Goal: Transaction & Acquisition: Obtain resource

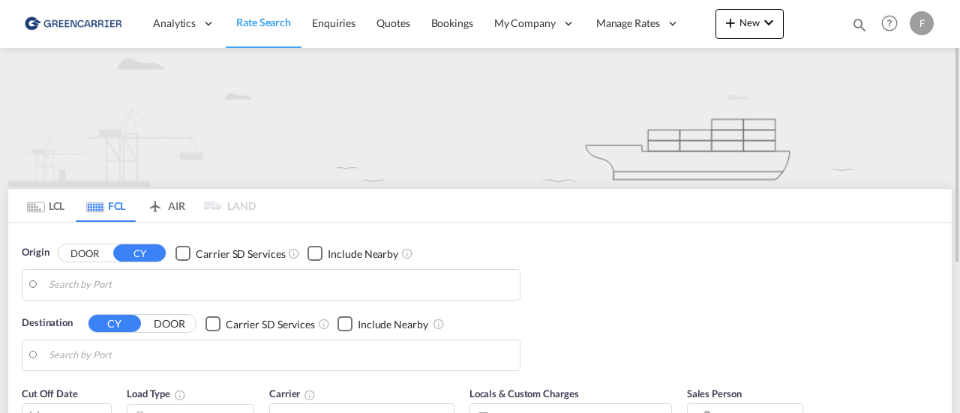
click at [107, 281] on input "Search by Port" at bounding box center [280, 285] width 463 height 22
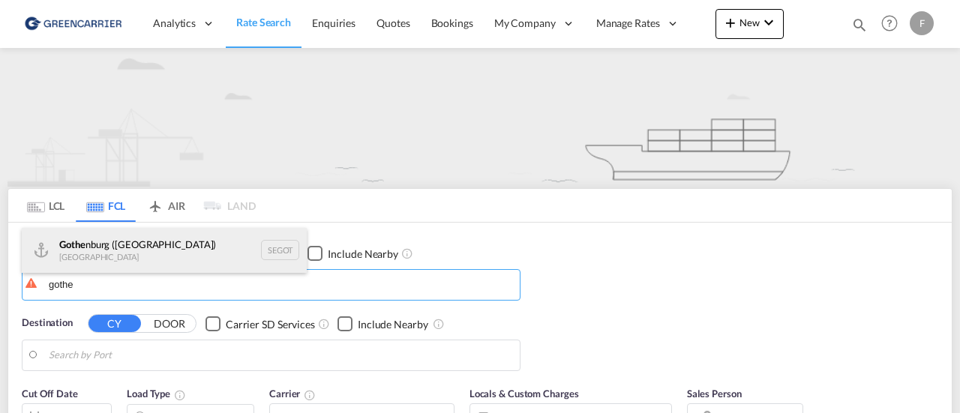
click at [115, 260] on div "Gothe nburg ([GEOGRAPHIC_DATA]) [GEOGRAPHIC_DATA] SEGOT" at bounding box center [164, 250] width 285 height 45
type input "[GEOGRAPHIC_DATA] ([GEOGRAPHIC_DATA]), [GEOGRAPHIC_DATA]"
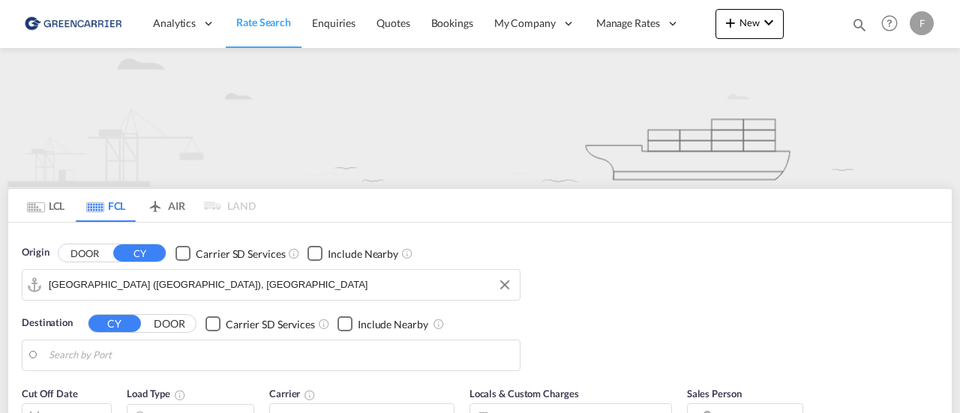
click at [115, 260] on div "DOOR [PERSON_NAME]" at bounding box center [112, 253] width 109 height 19
click at [97, 366] on md-autocomplete-wrap at bounding box center [280, 359] width 463 height 30
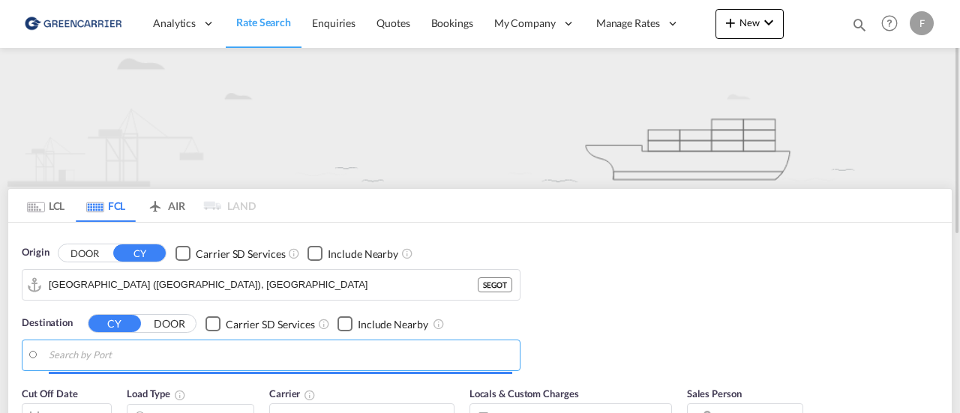
click at [102, 360] on input "Search by Port" at bounding box center [280, 355] width 463 height 22
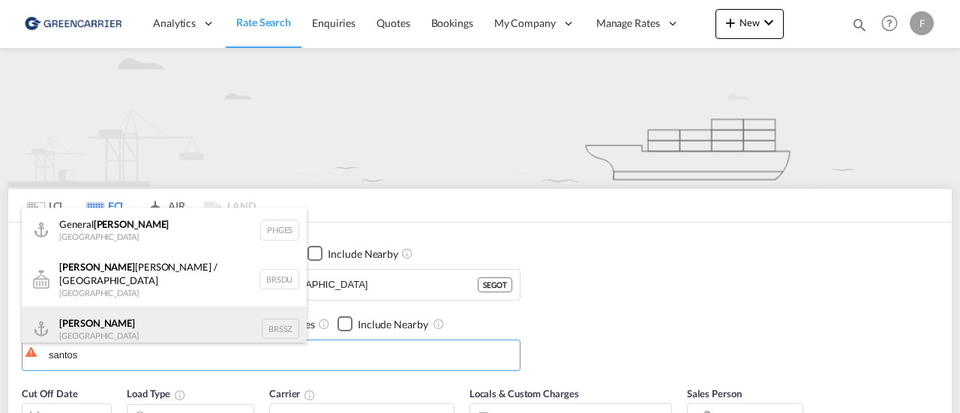
click at [104, 325] on div "[PERSON_NAME] [GEOGRAPHIC_DATA] BRSSZ" at bounding box center [164, 329] width 285 height 45
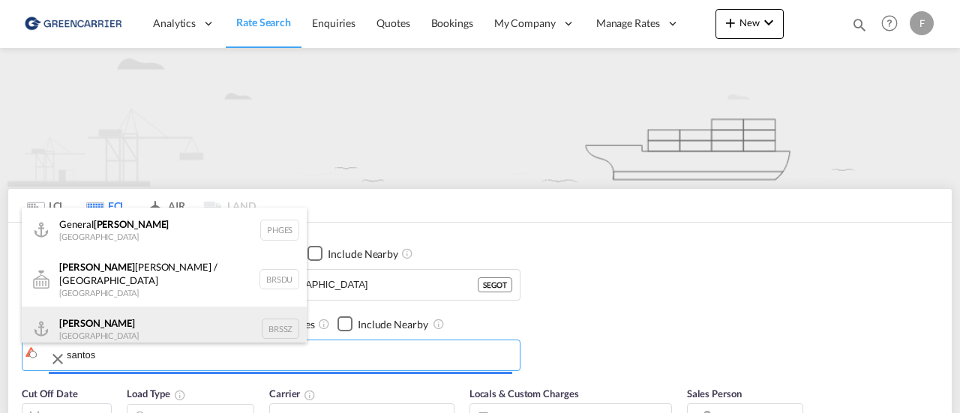
type input "Santos, BRSSZ"
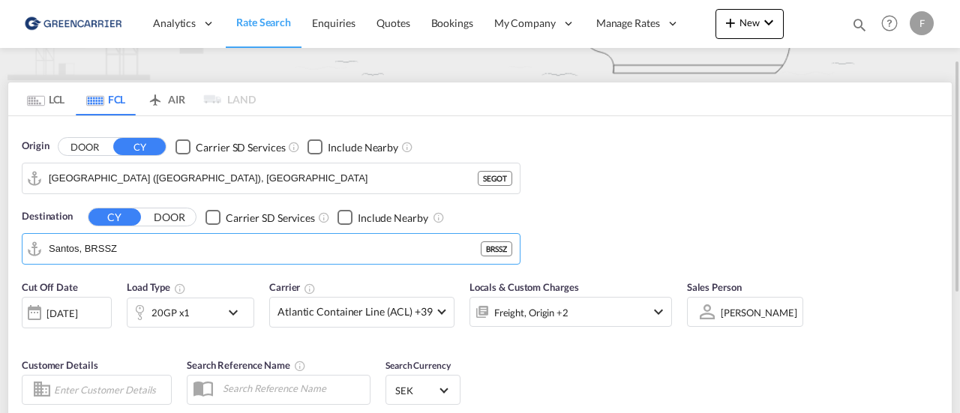
scroll to position [106, 0]
click at [234, 309] on md-icon "icon-chevron-down" at bounding box center [236, 313] width 25 height 18
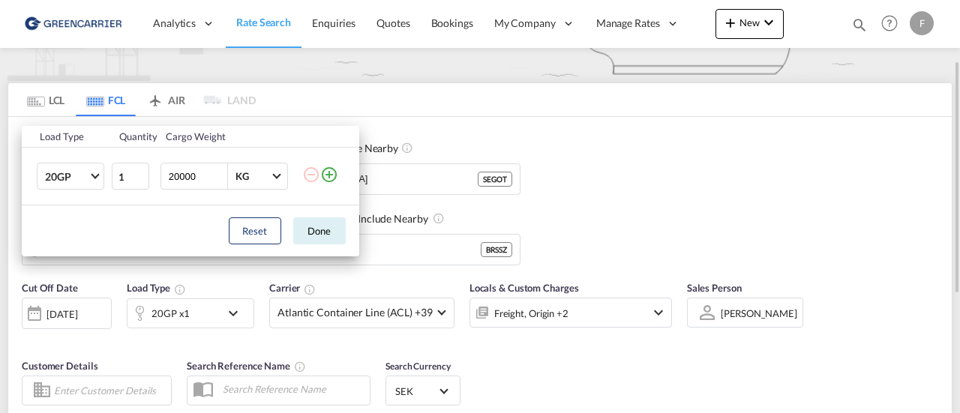
click at [234, 309] on div "Load Type Quantity Cargo Weight 20GP 20GP 40GP 40HC 45HC 20RE 40RE 40HR 20OT 40…" at bounding box center [480, 206] width 960 height 413
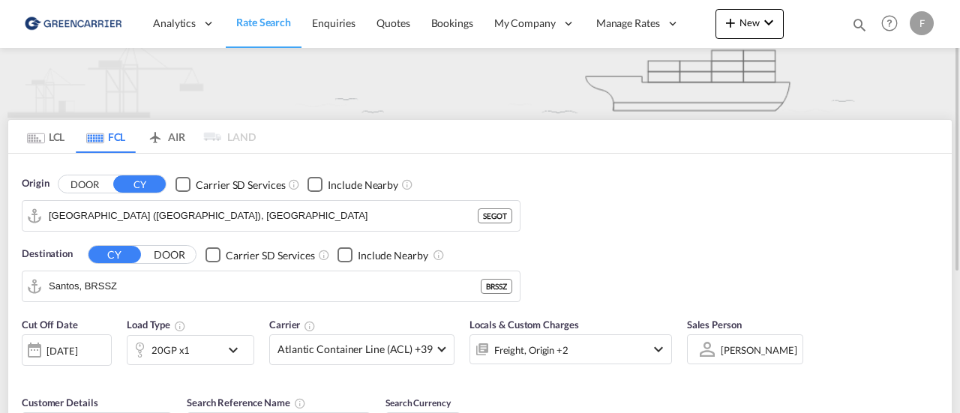
scroll to position [68, 0]
click at [27, 133] on md-icon "Use the left and right arrow keys to navigate between tabs" at bounding box center [36, 138] width 18 height 11
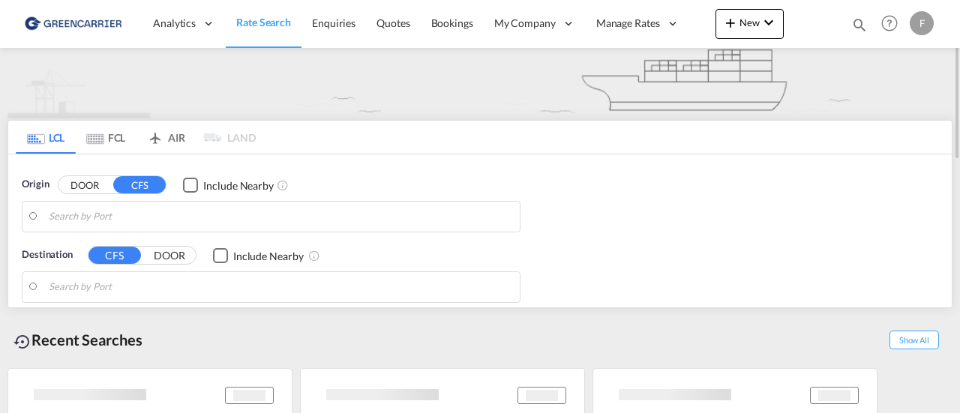
scroll to position [0, 0]
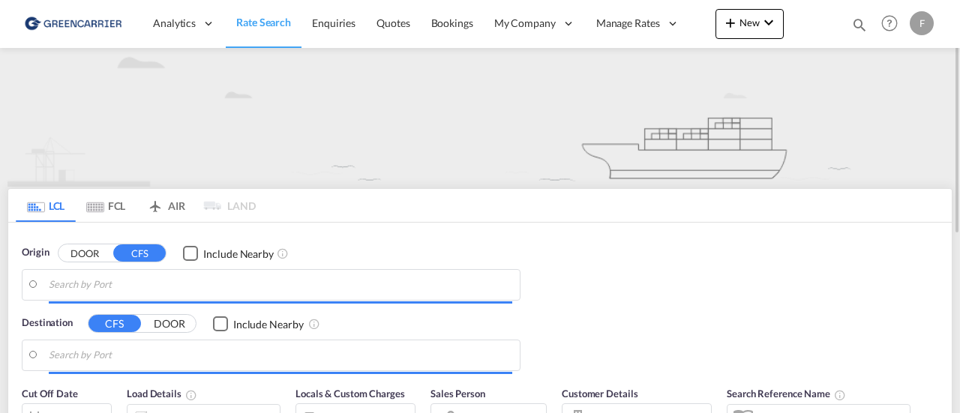
type input "[GEOGRAPHIC_DATA] ([GEOGRAPHIC_DATA]), [GEOGRAPHIC_DATA]"
type input "Santos, BRSSZ"
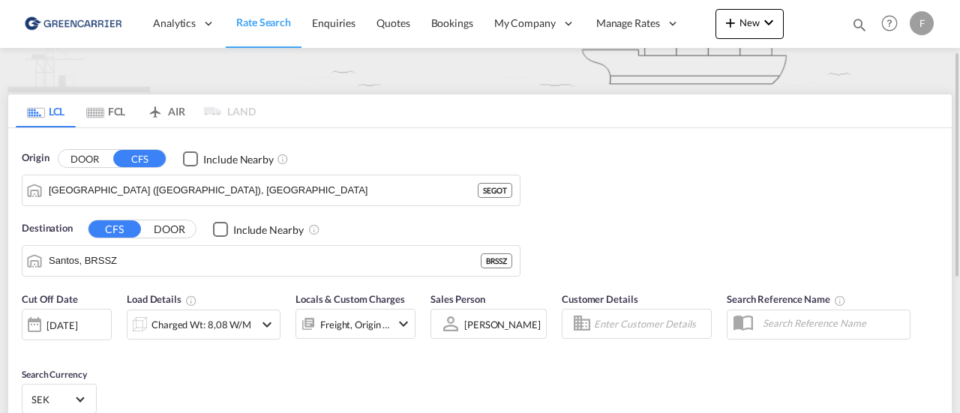
scroll to position [96, 0]
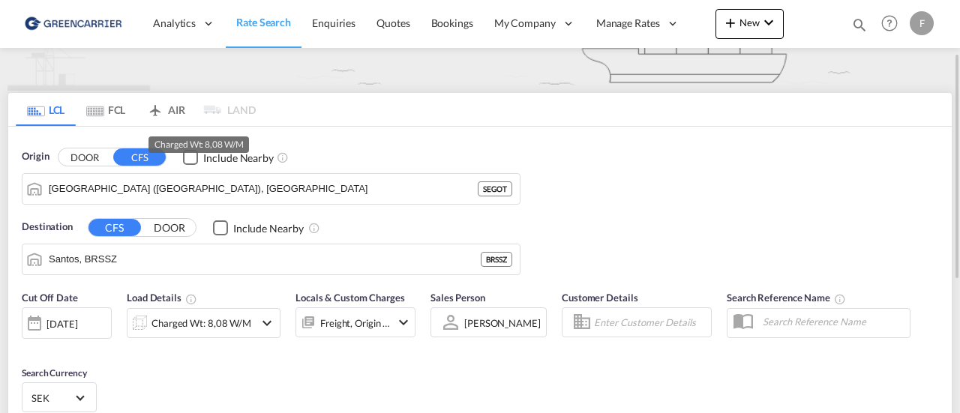
click at [217, 318] on div "Charged Wt: 8,08 W/M" at bounding box center [201, 323] width 100 height 21
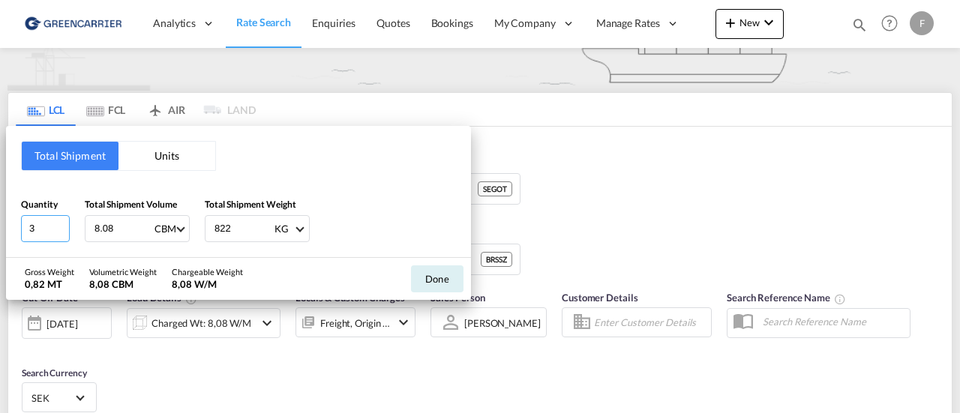
click at [39, 226] on input "3" at bounding box center [45, 228] width 49 height 27
type input "4"
type input "1.018"
type input "728"
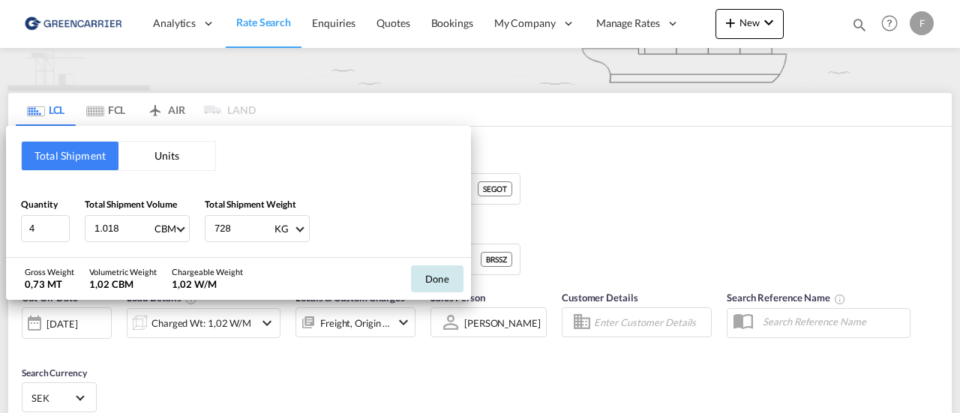
click at [431, 276] on button "Done" at bounding box center [437, 278] width 52 height 27
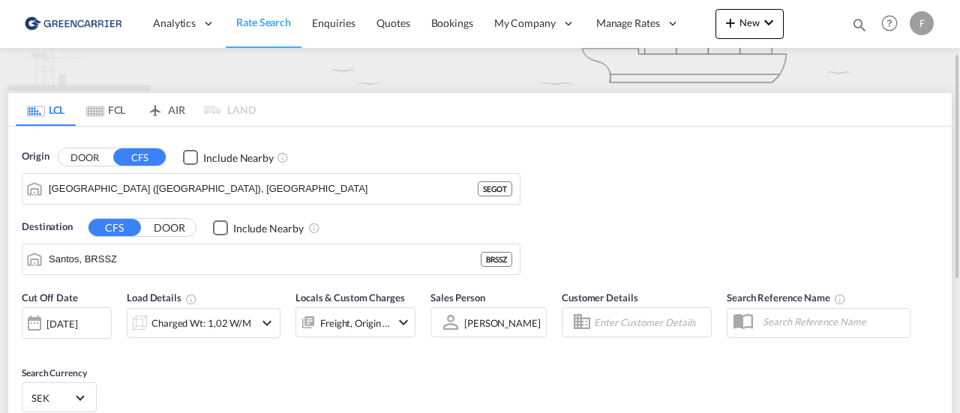
click at [654, 322] on input "Enter Customer Details" at bounding box center [650, 322] width 112 height 22
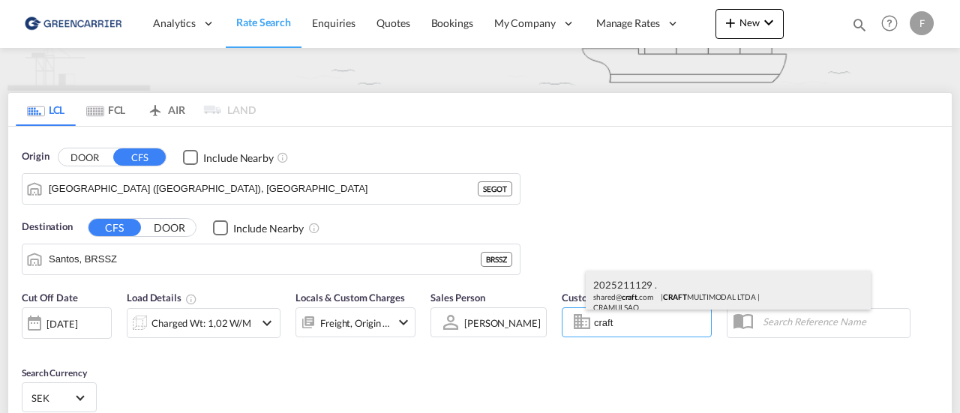
click at [663, 289] on div "2025211129 . shared@ craft .com | CRAFT MULTIMODAL LTDA | CRAMULSAO" at bounding box center [727, 295] width 285 height 49
type input "CRAFT MULTIMODAL LTDA, 2025211129 ., [EMAIL_ADDRESS][DOMAIN_NAME]"
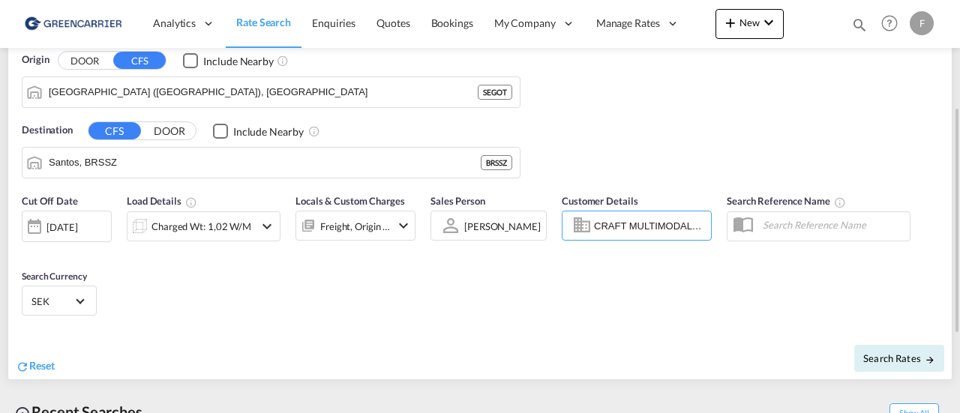
scroll to position [193, 0]
click at [877, 352] on span "Search Rates" at bounding box center [899, 358] width 72 height 12
type input "SEGOT to BRSSZ / [DATE]"
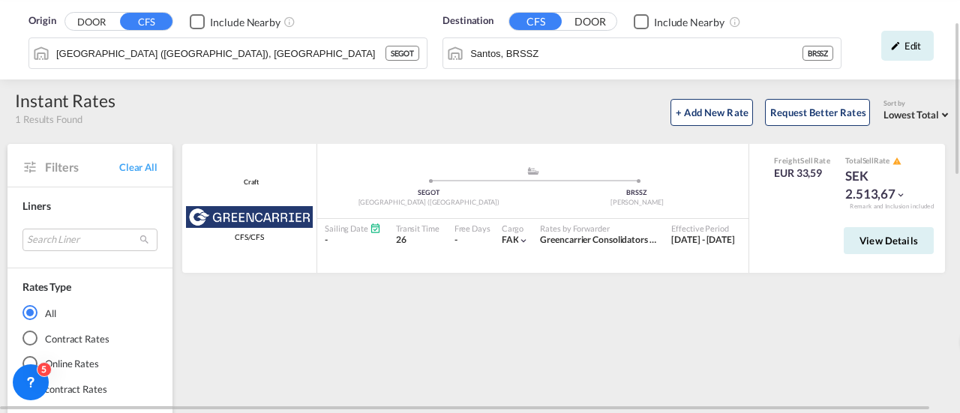
scroll to position [54, 0]
click at [892, 237] on span "View Details" at bounding box center [888, 241] width 58 height 12
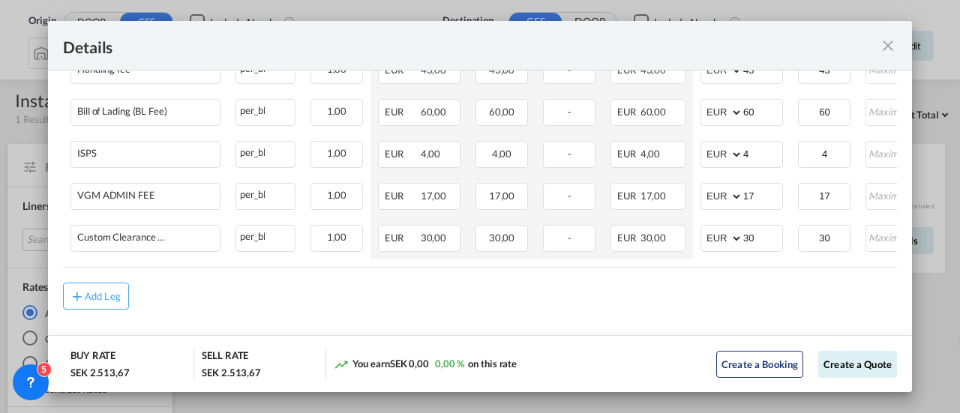
scroll to position [0, 241]
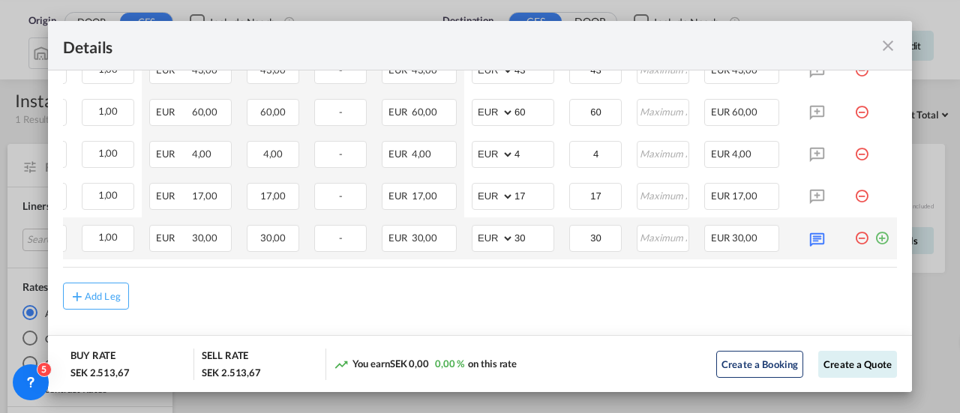
click at [874, 235] on md-icon "icon-plus-circle-outline green-400-fg" at bounding box center [881, 232] width 15 height 15
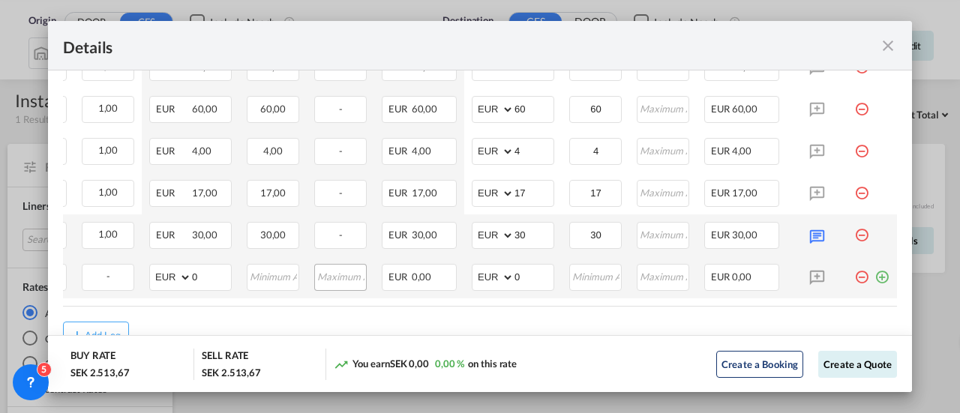
scroll to position [0, 0]
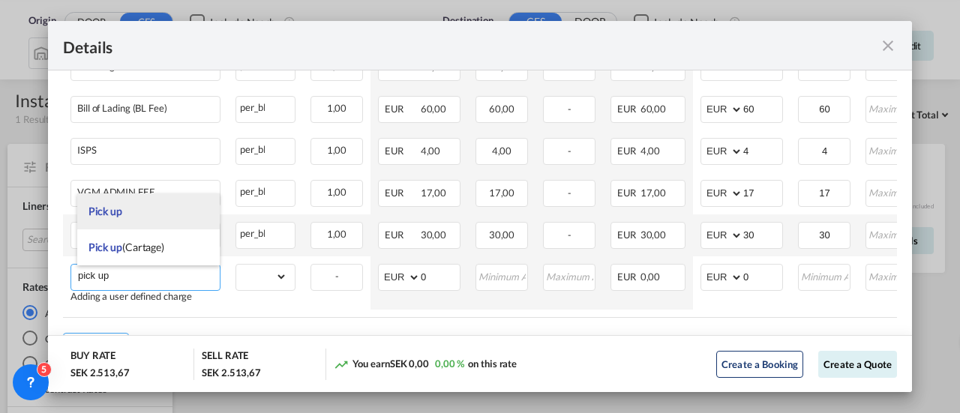
click at [163, 220] on li "Pick up" at bounding box center [148, 211] width 143 height 36
type input "Pick up"
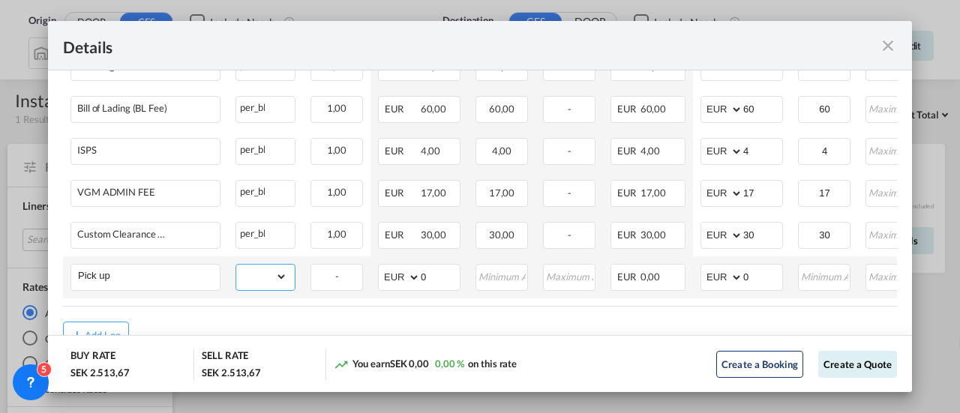
click at [259, 274] on select "gross_weight volumetric_weight per_shipment per_bl per_km per_hawb per_kg flat …" at bounding box center [261, 277] width 51 height 24
select select "per_shipment"
click at [236, 265] on select "gross_weight volumetric_weight per_shipment per_bl per_km per_hawb per_kg flat …" at bounding box center [261, 277] width 51 height 24
click at [757, 285] on input "0" at bounding box center [762, 276] width 39 height 22
type input "105"
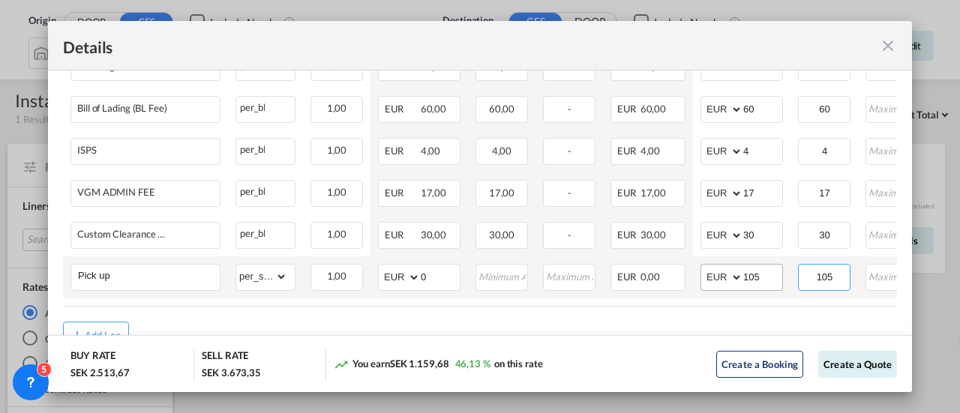
type input "105"
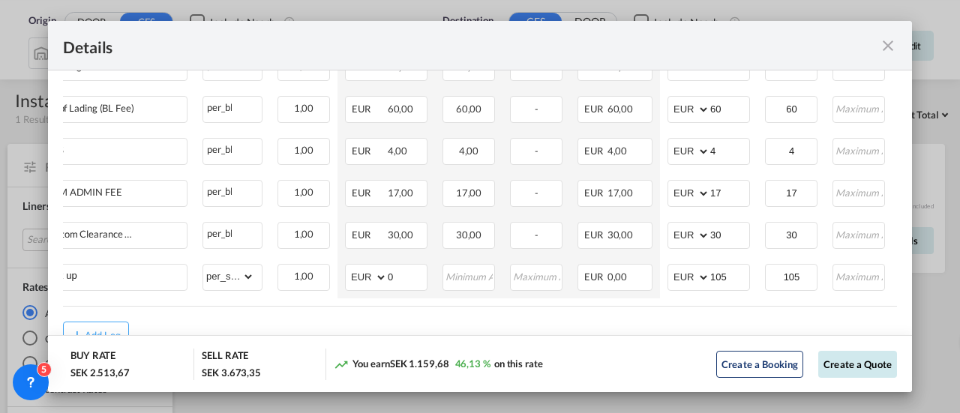
click at [838, 366] on button "Create a Quote" at bounding box center [857, 364] width 79 height 27
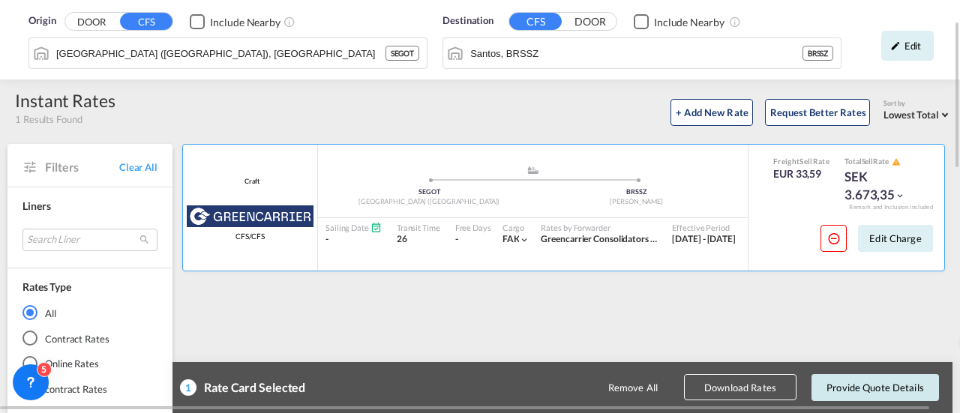
click at [868, 385] on button "Provide Quote Details" at bounding box center [874, 387] width 127 height 27
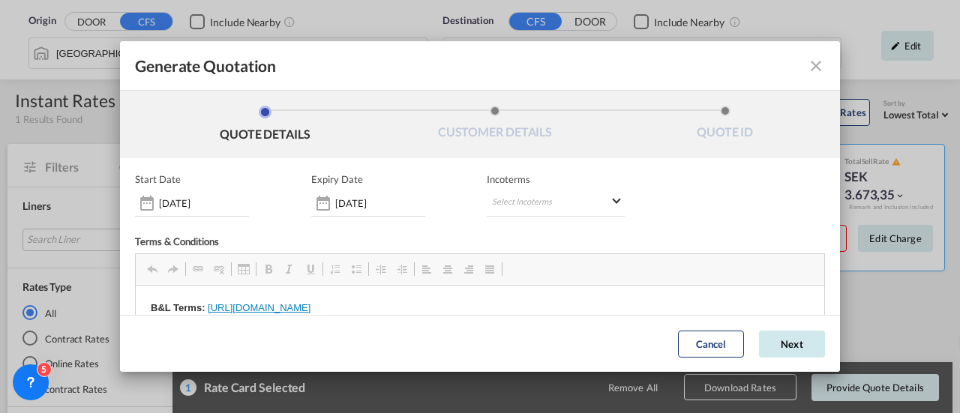
scroll to position [0, 0]
click at [769, 342] on button "Next" at bounding box center [792, 344] width 66 height 27
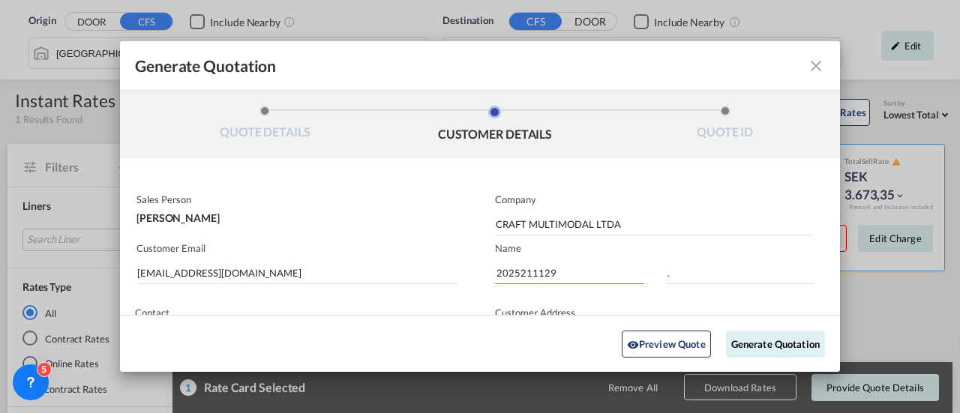
click at [507, 273] on input "2025211129" at bounding box center [569, 273] width 149 height 22
paste input "308"
type input "2025211308"
click at [783, 337] on button "Generate Quotation" at bounding box center [775, 343] width 99 height 27
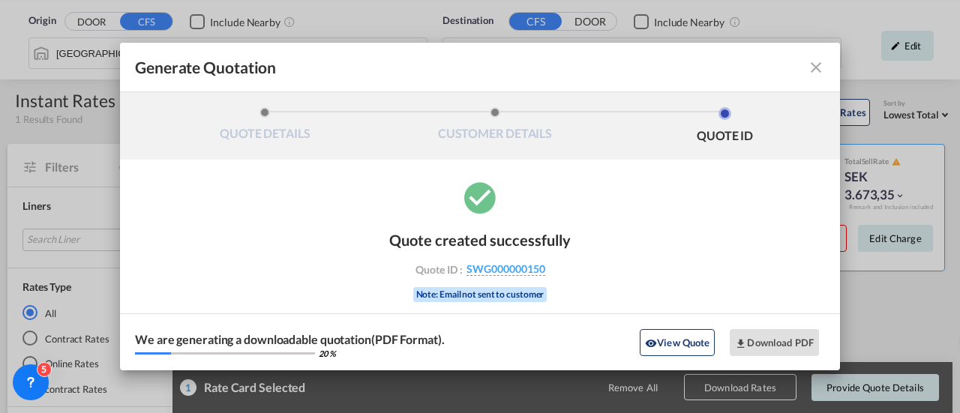
click at [546, 266] on div "Quote ID : SWG000000150" at bounding box center [480, 268] width 174 height 13
drag, startPoint x: 560, startPoint y: 268, endPoint x: 468, endPoint y: 268, distance: 92.2
click at [468, 268] on div "Quote ID : SWG000000150" at bounding box center [480, 268] width 174 height 13
copy span "SWG000000150"
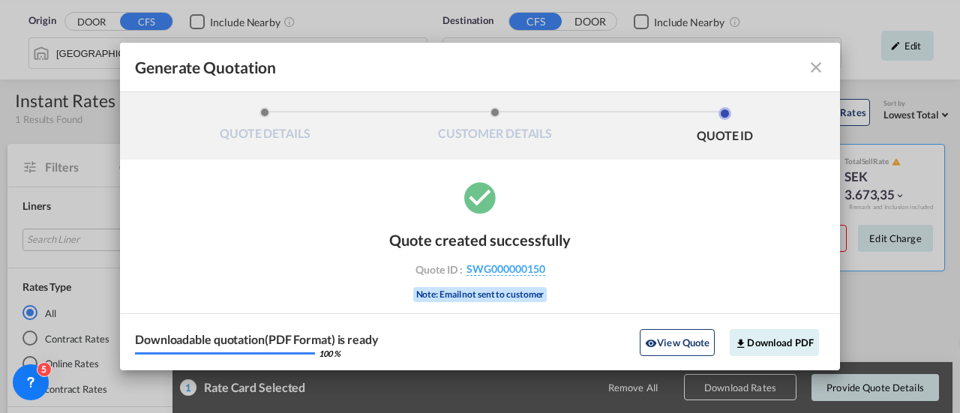
click at [265, 218] on div "Quote created successfully Quote ID : SWG000000150 Note: Email not sent to cust…" at bounding box center [480, 274] width 720 height 192
click at [768, 347] on button "Download PDF" at bounding box center [773, 342] width 89 height 27
